Goal: Information Seeking & Learning: Compare options

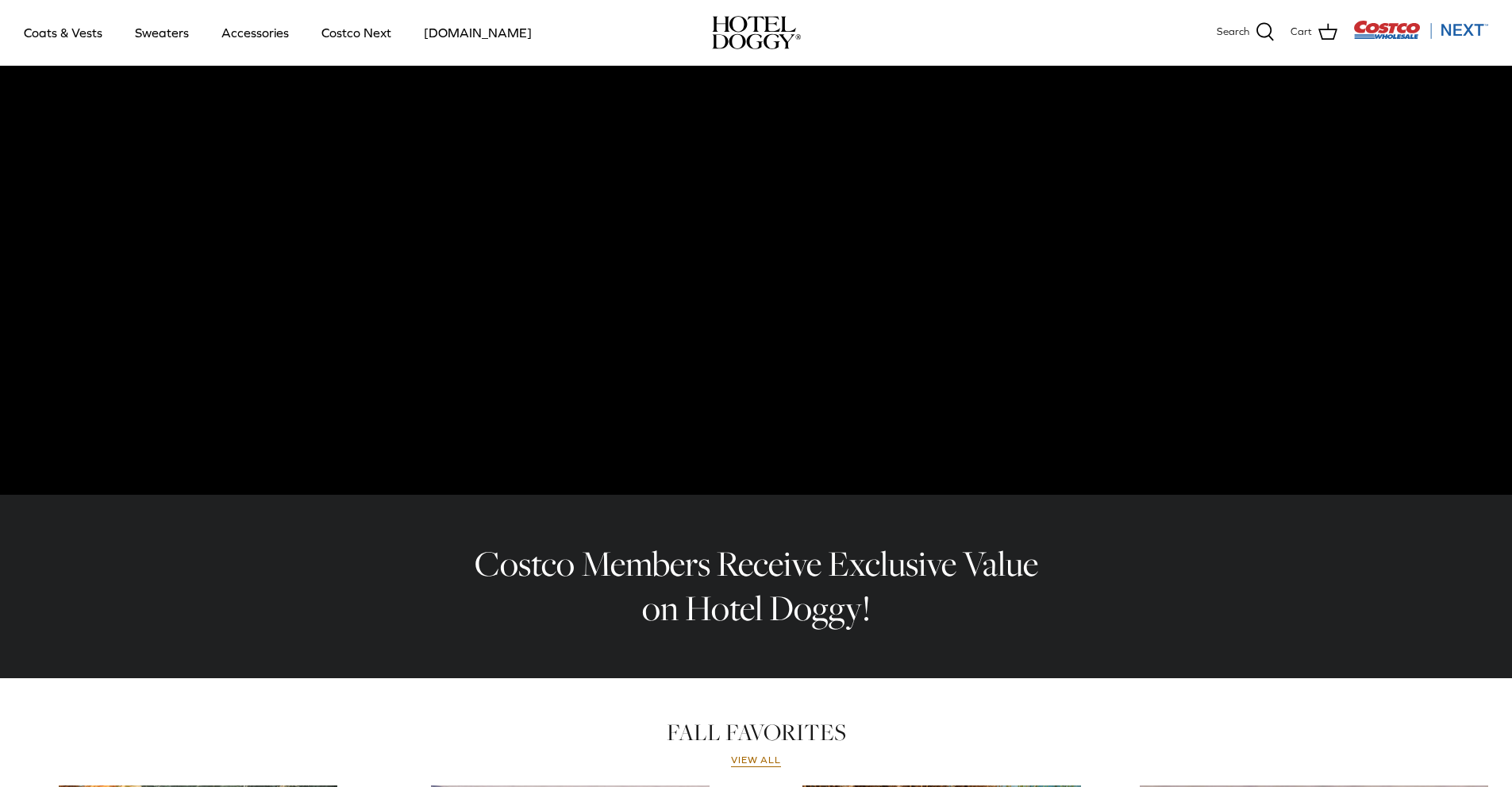
scroll to position [79, 0]
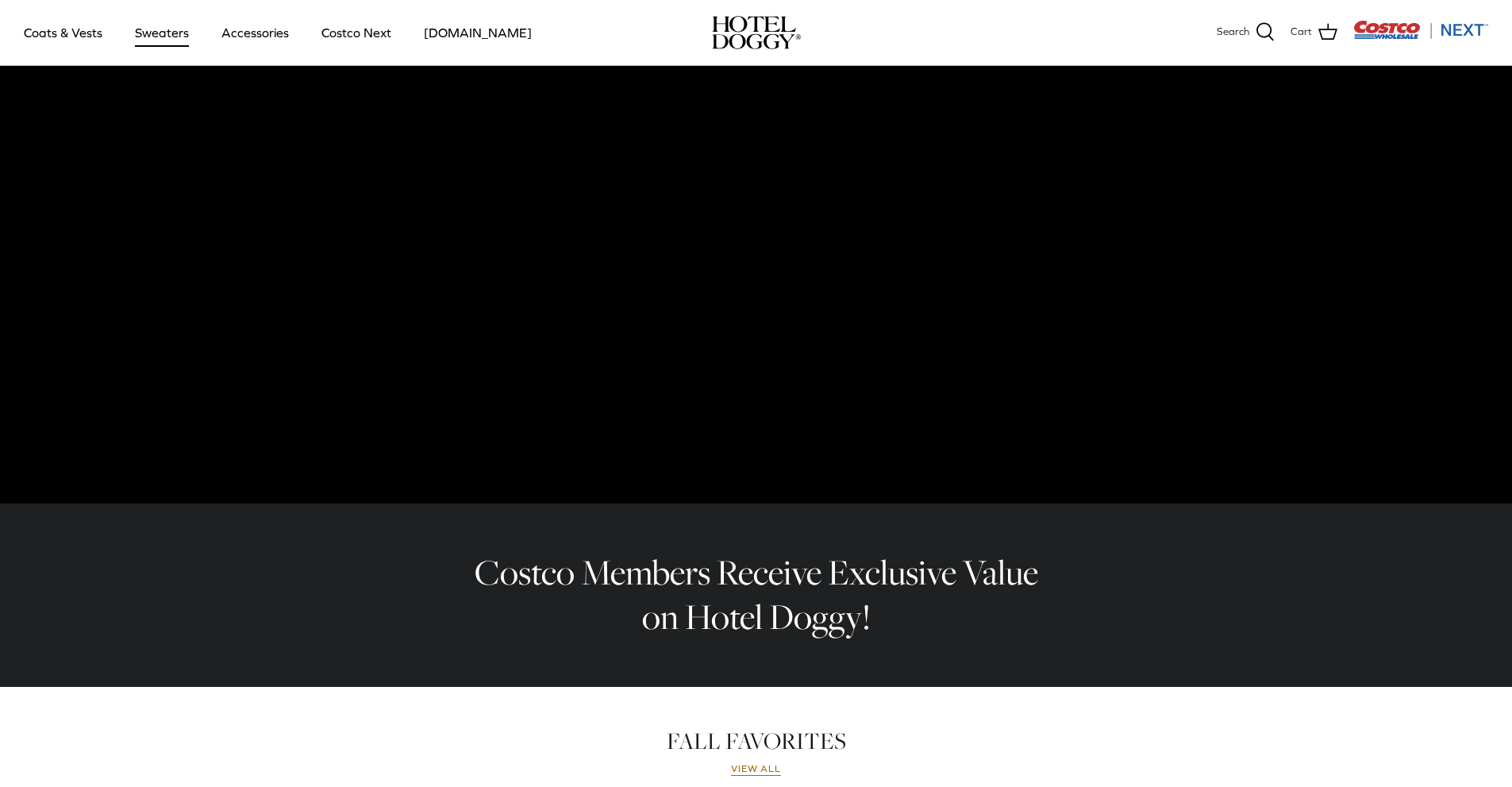
click at [139, 38] on link "Sweaters" at bounding box center [162, 32] width 83 height 54
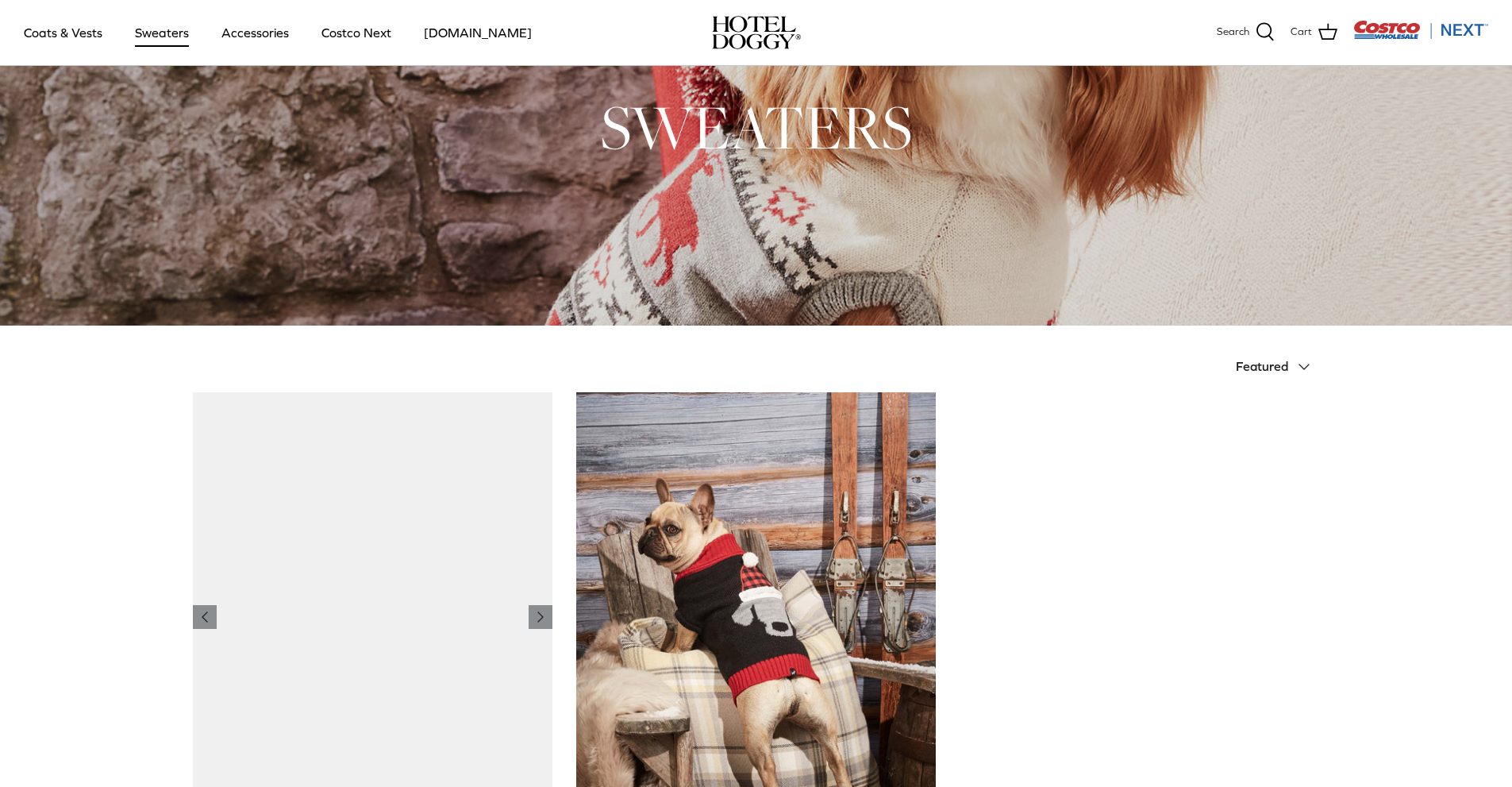
scroll to position [397, 0]
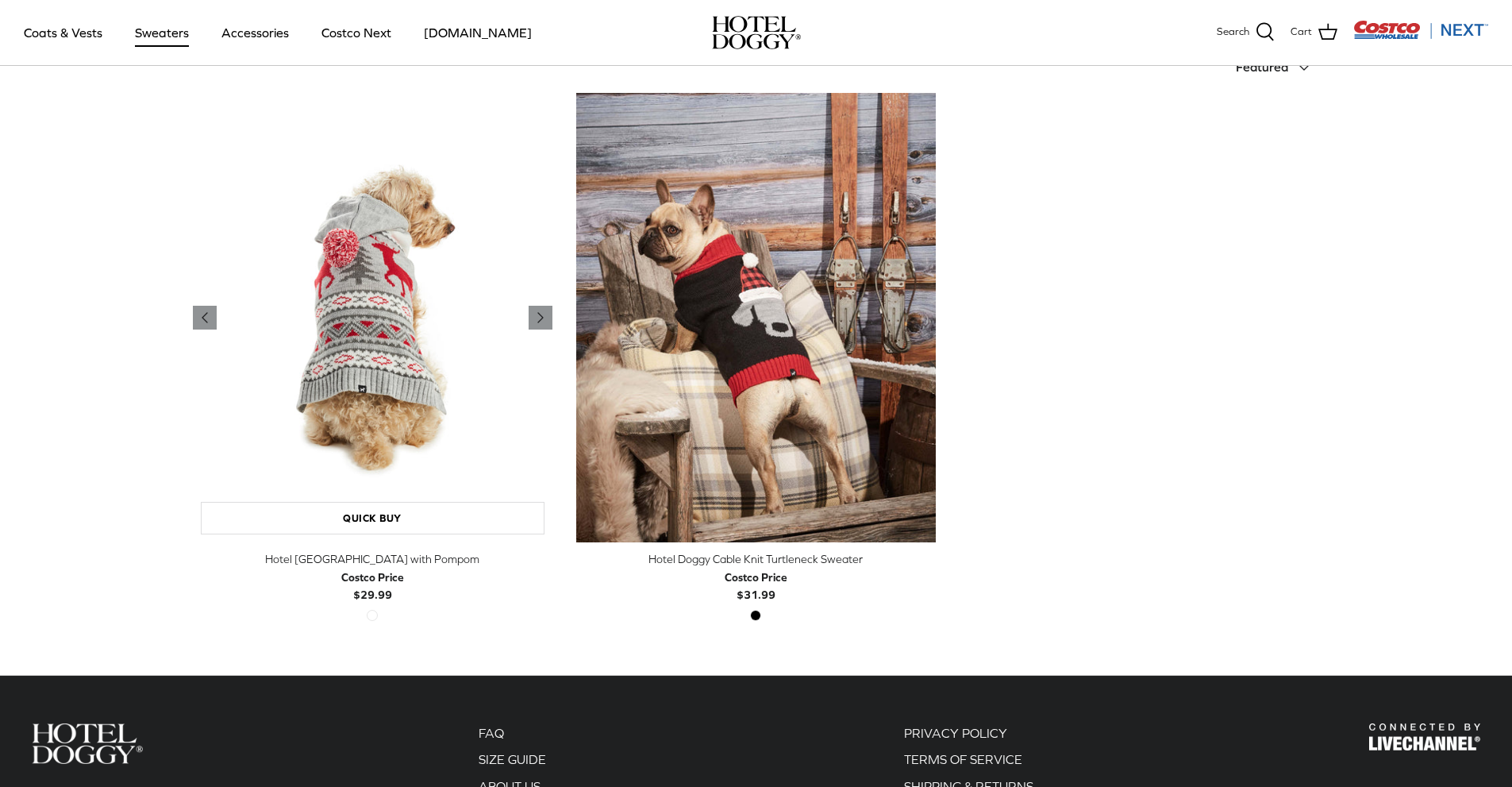
click at [521, 400] on img "Hotel Doggy Fair Isle Sweater with Pompom" at bounding box center [373, 318] width 360 height 450
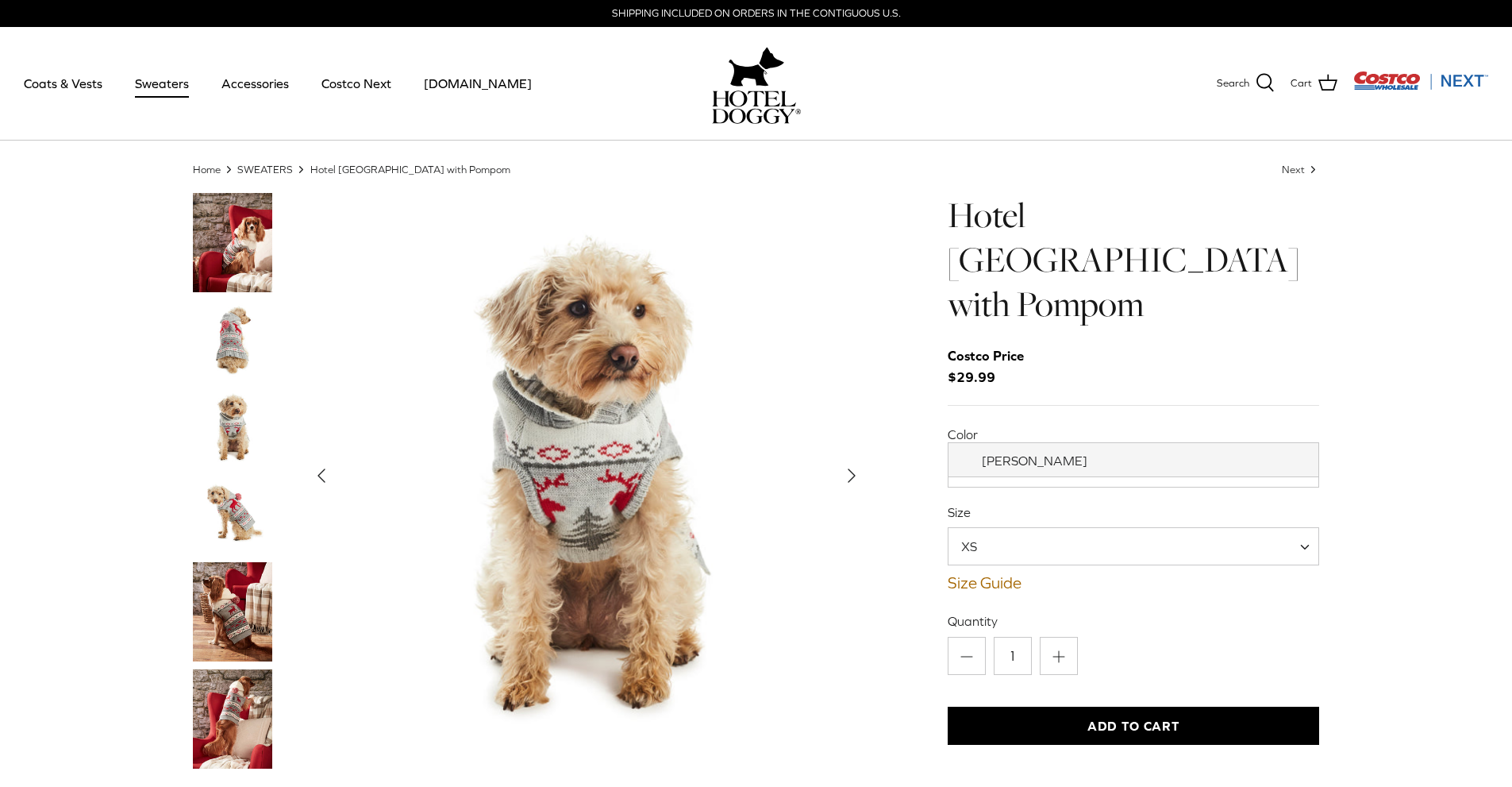
click at [955, 460] on span "[PERSON_NAME]" at bounding box center [1034, 468] width 173 height 17
click at [984, 503] on div "Size XS S M L XS Size Guide How to find the right fit for your pup" at bounding box center [1133, 547] width 373 height 89
click at [982, 527] on span "XS" at bounding box center [1133, 546] width 373 height 38
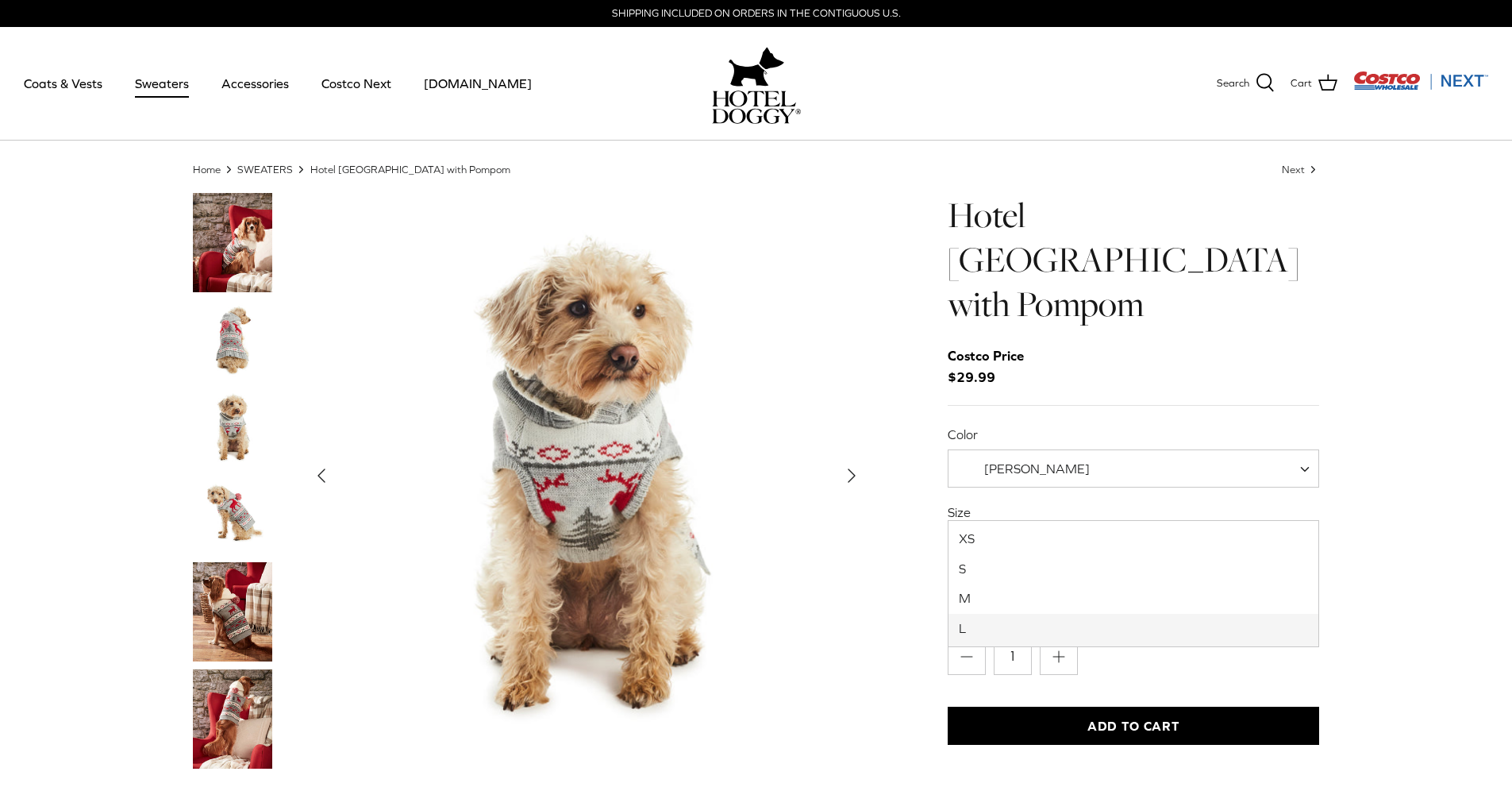
select select "L"
click at [980, 573] on link "Size Guide" at bounding box center [1133, 583] width 373 height 19
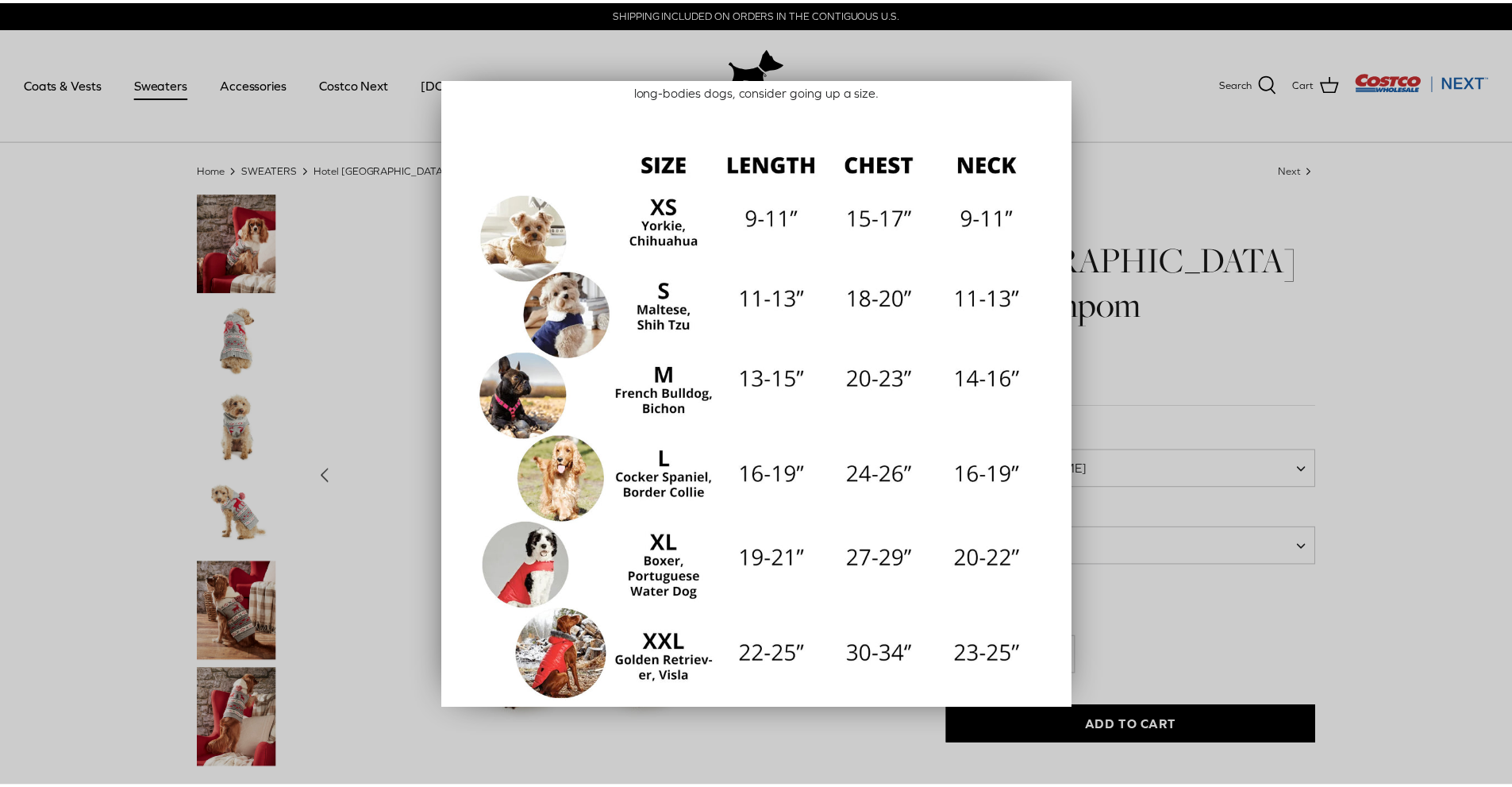
scroll to position [138, 0]
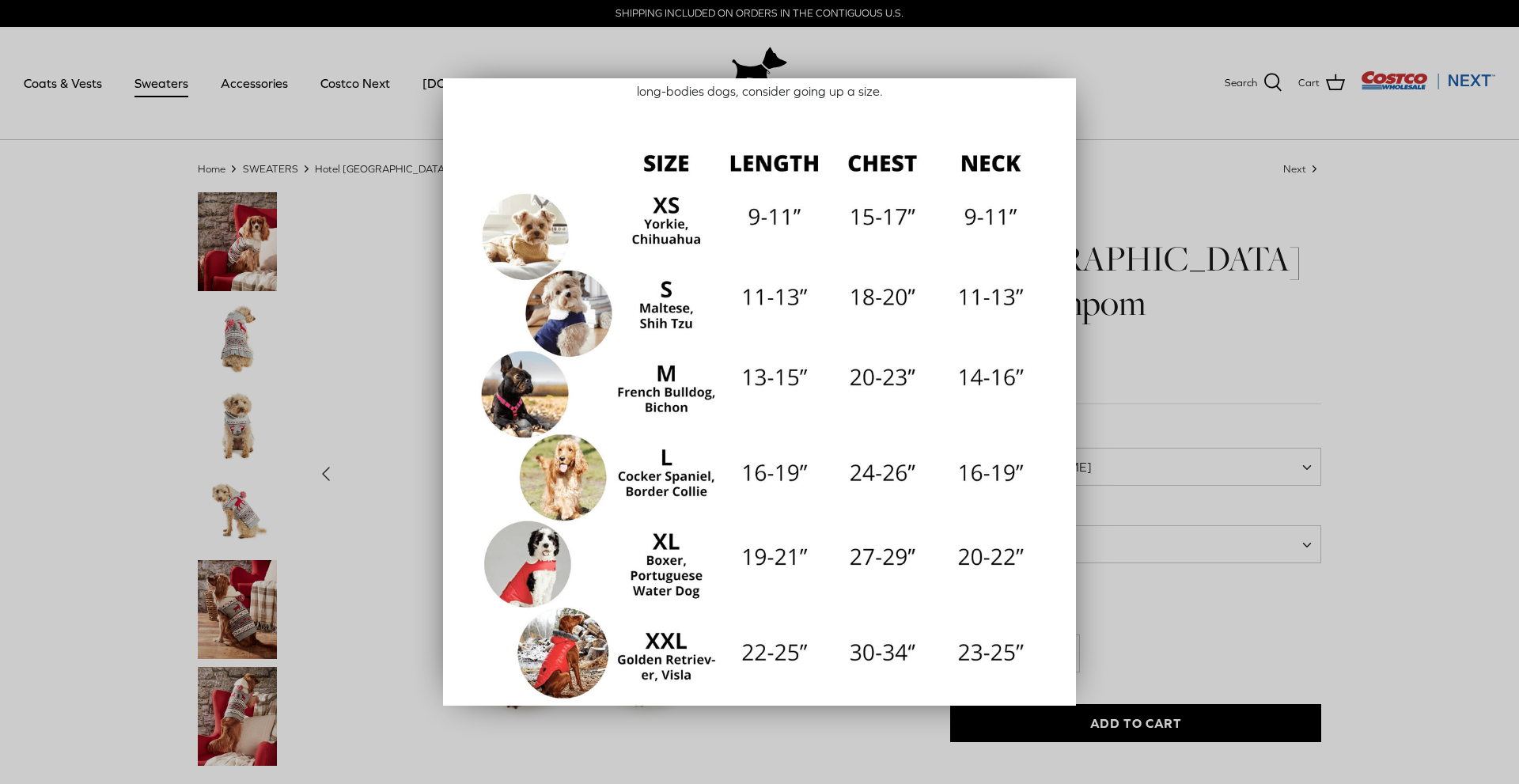
click at [352, 185] on div at bounding box center [759, 392] width 1519 height 784
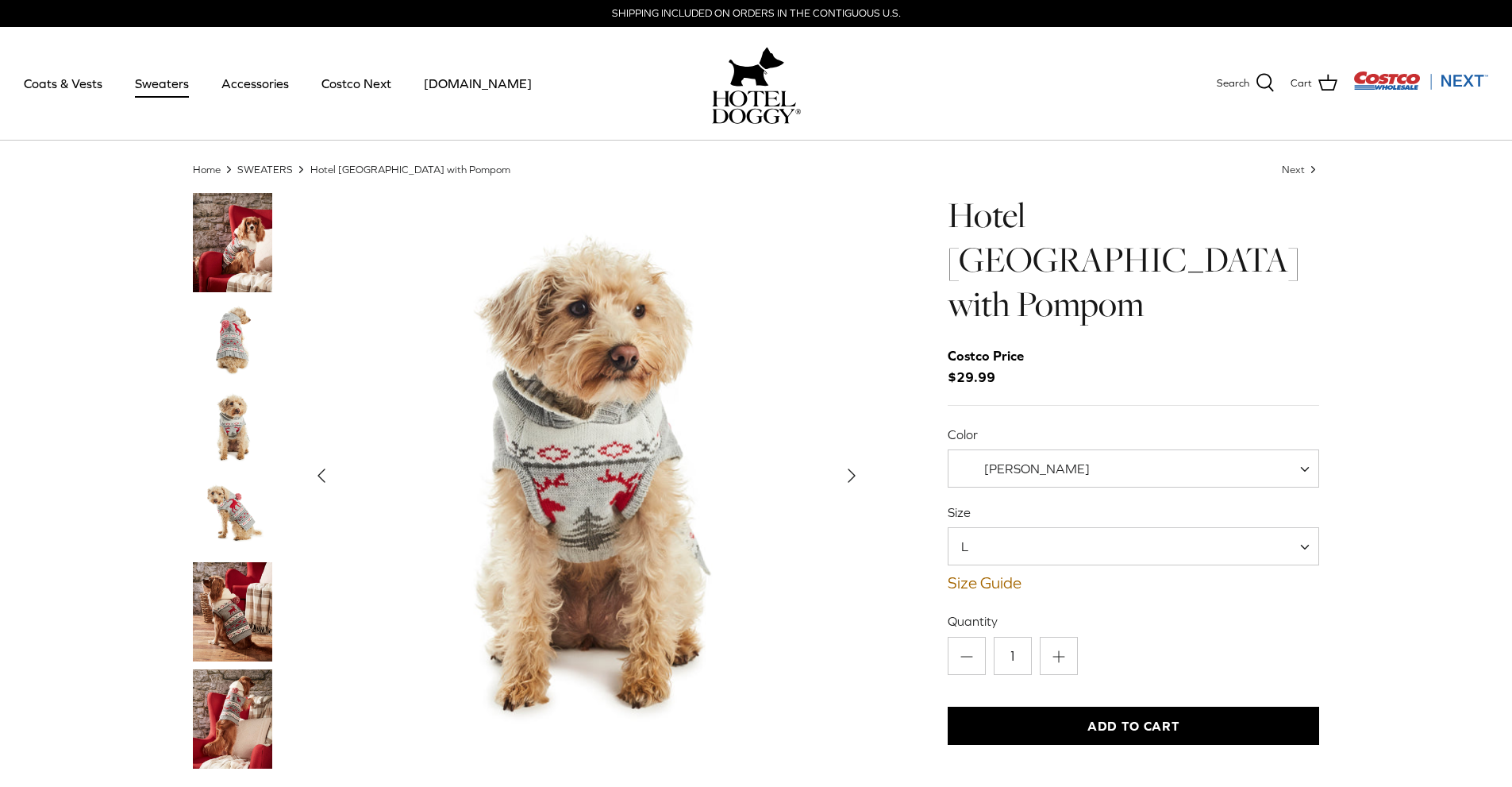
click at [280, 173] on link "SWEATERS" at bounding box center [265, 169] width 56 height 12
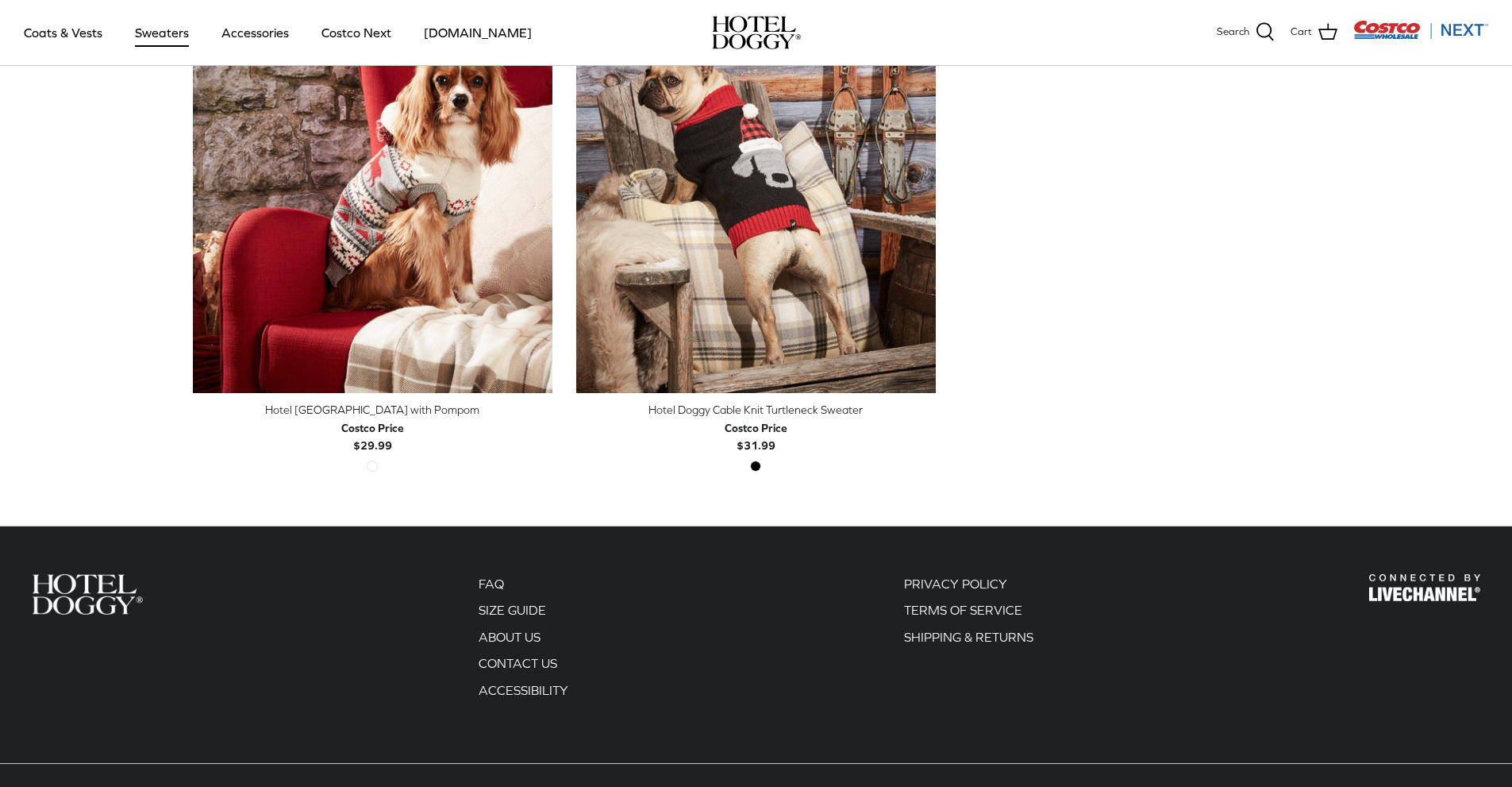
scroll to position [556, 0]
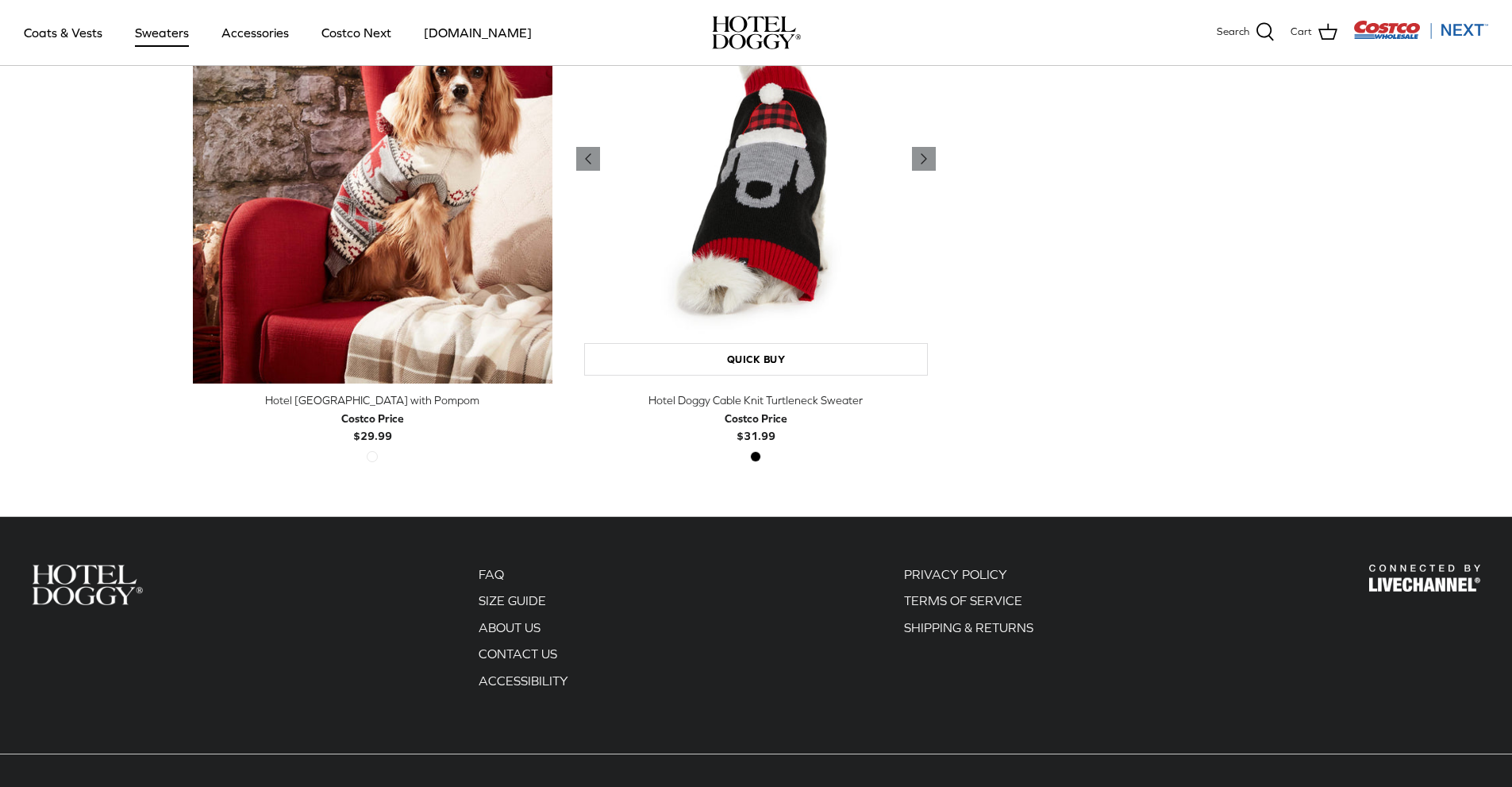
click at [764, 281] on img "Hotel Doggy Cable Knit Turtleneck Sweater" at bounding box center [756, 159] width 360 height 450
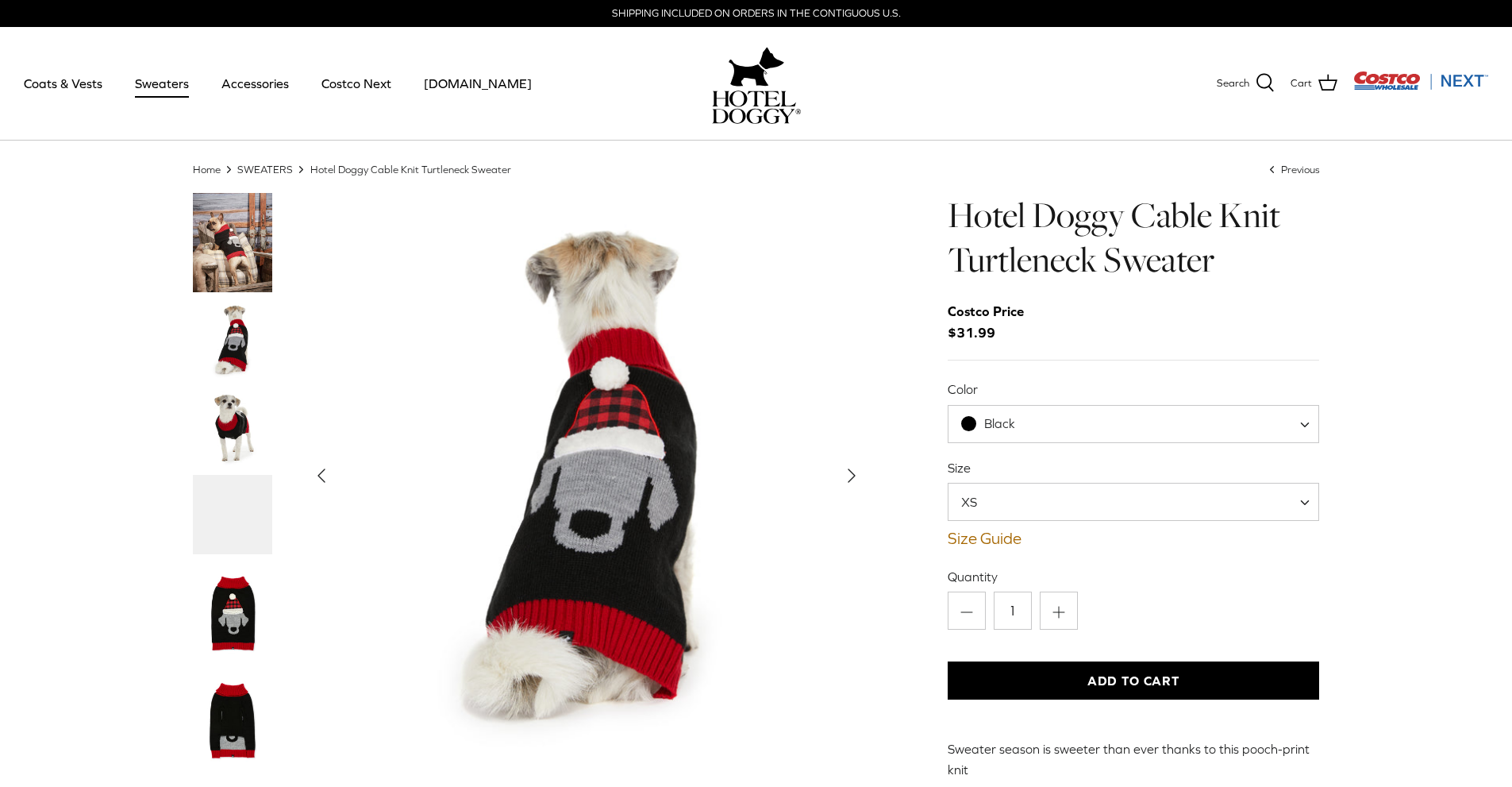
click at [1020, 504] on span "XS" at bounding box center [1133, 502] width 373 height 38
click at [994, 432] on div "Black" at bounding box center [988, 423] width 54 height 17
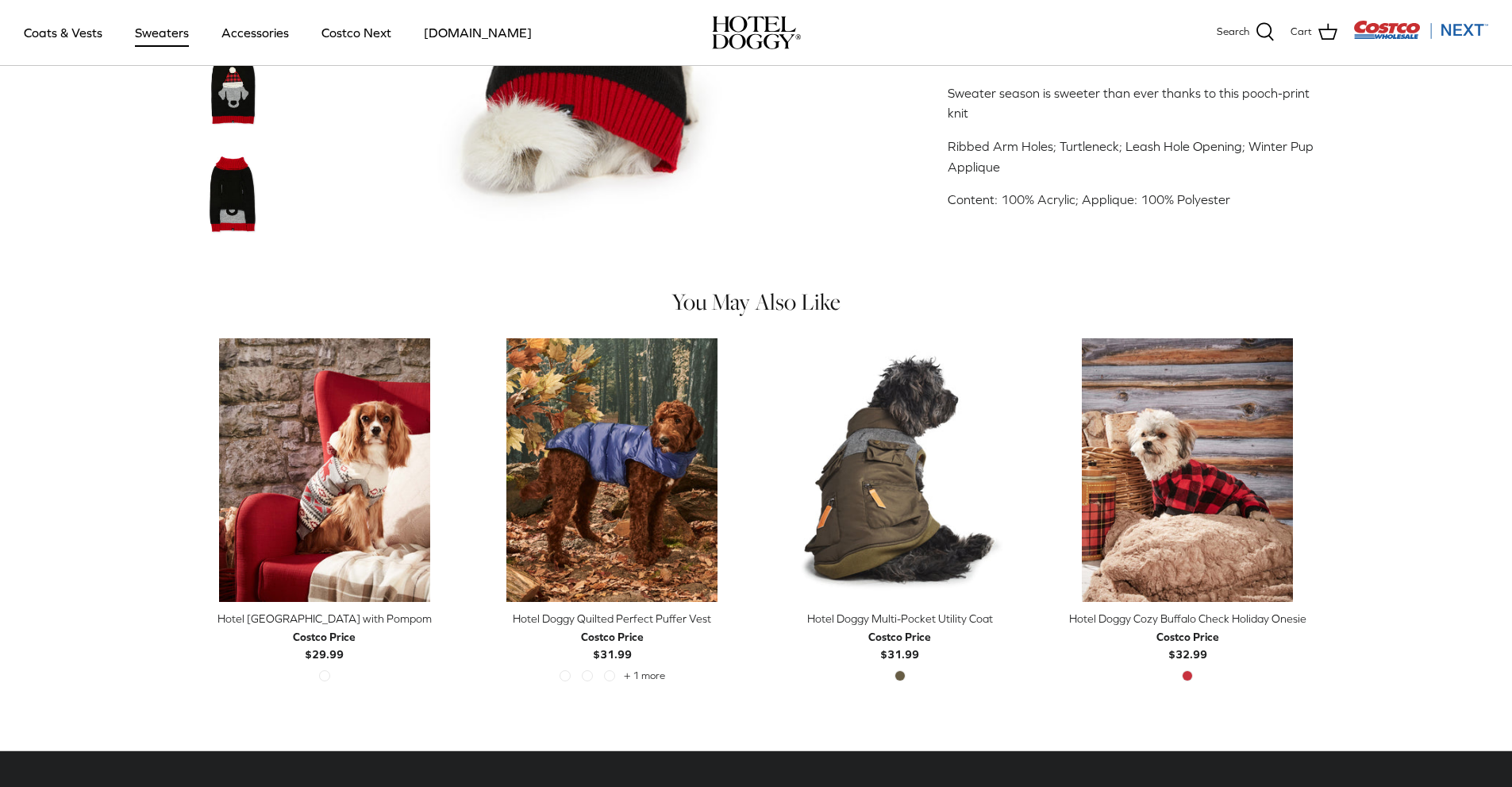
scroll to position [556, 0]
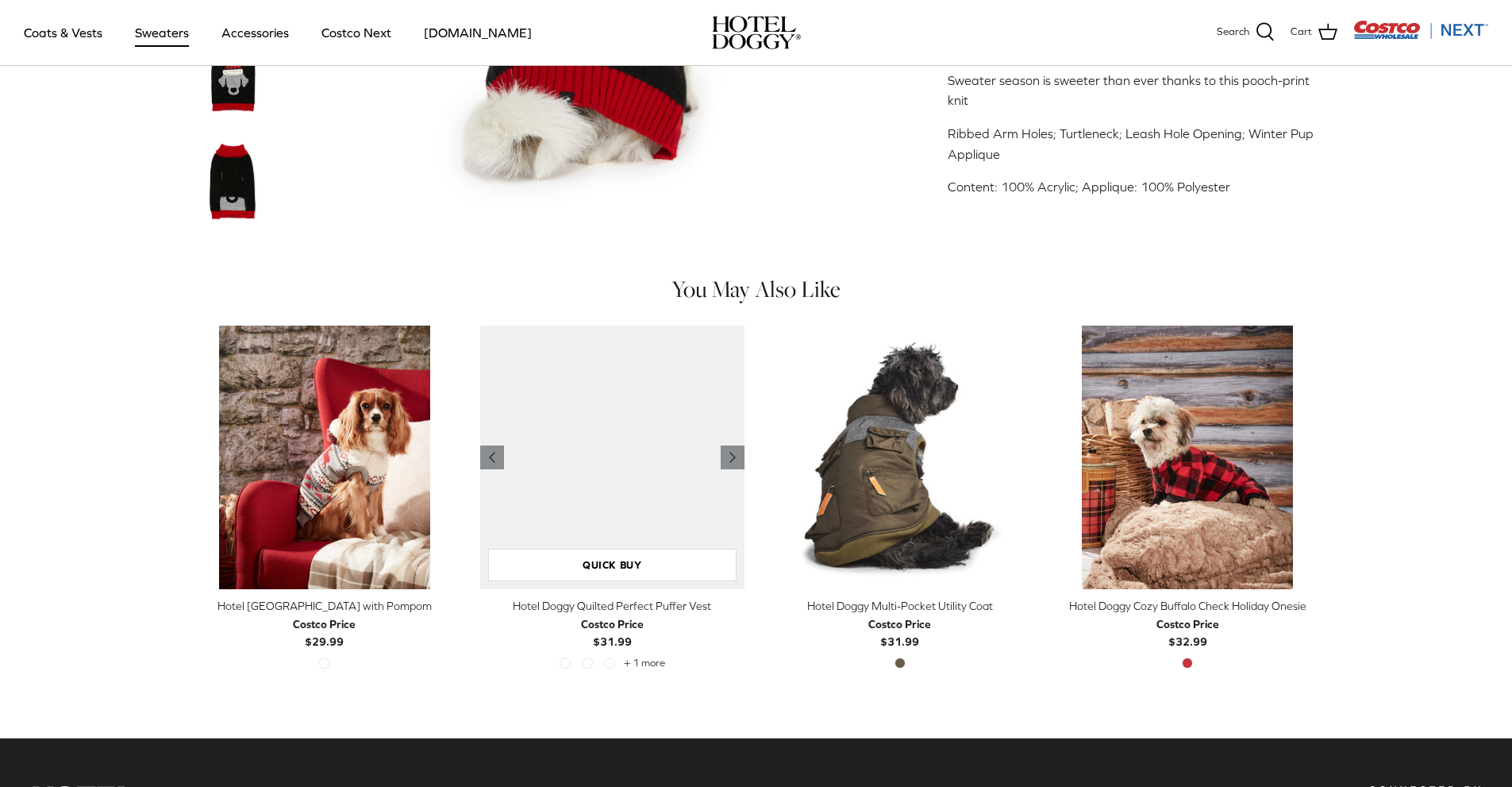
click at [670, 453] on img "Hotel Doggy Quilted Perfect Puffer Vest" at bounding box center [612, 458] width 264 height 264
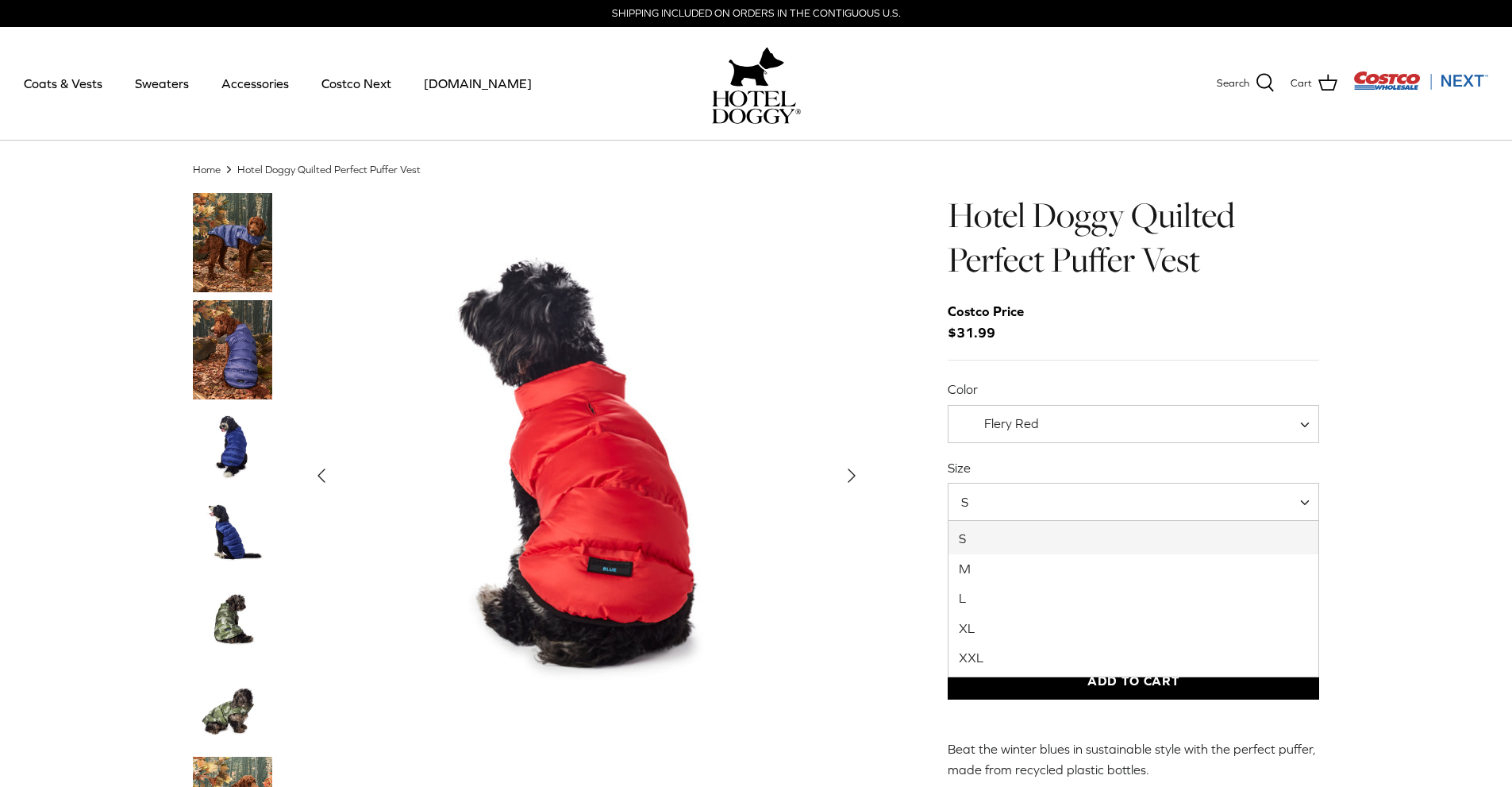
click at [1002, 504] on span "S" at bounding box center [1133, 502] width 373 height 38
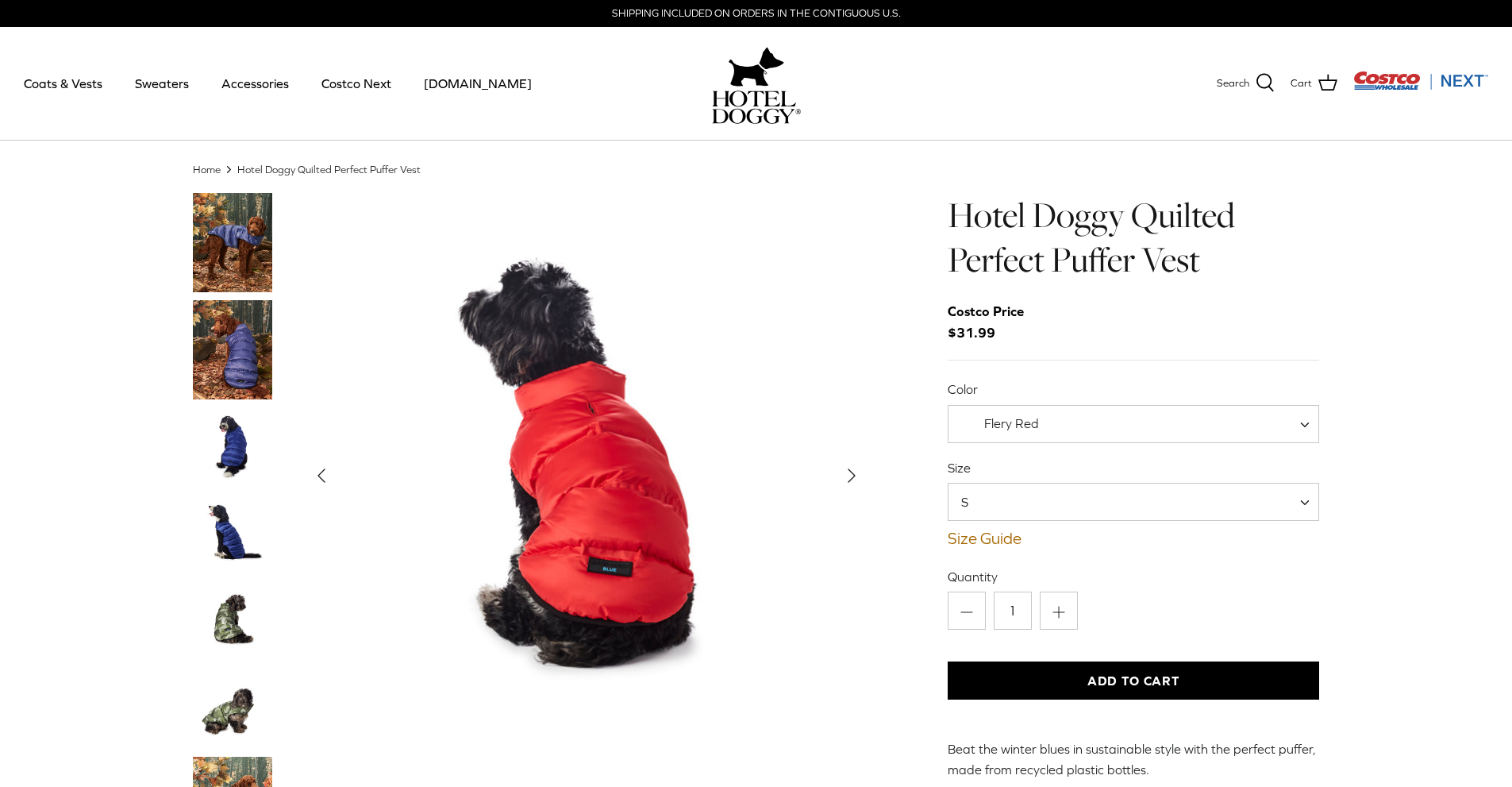
click at [1002, 504] on span "S" at bounding box center [1133, 502] width 373 height 38
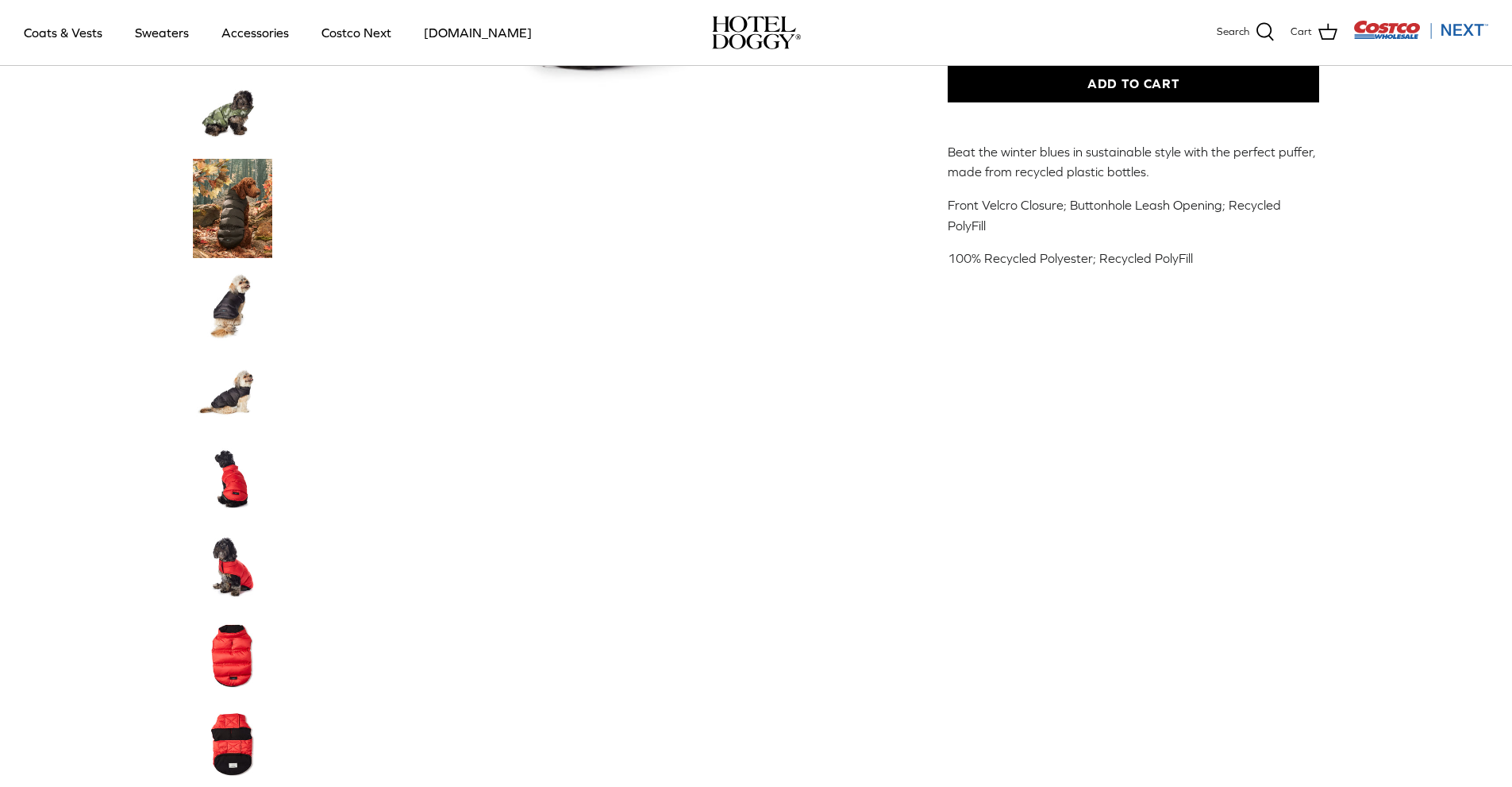
scroll to position [794, 0]
